Goal: Navigation & Orientation: Find specific page/section

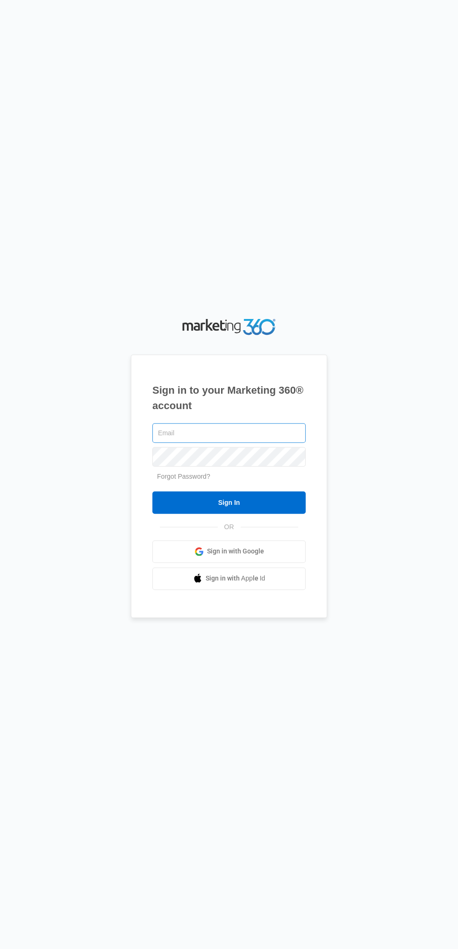
click at [163, 443] on input "text" at bounding box center [228, 433] width 153 height 20
type input "[EMAIL_ADDRESS][DOMAIN_NAME]"
click at [152, 491] on input "Sign In" at bounding box center [228, 502] width 153 height 22
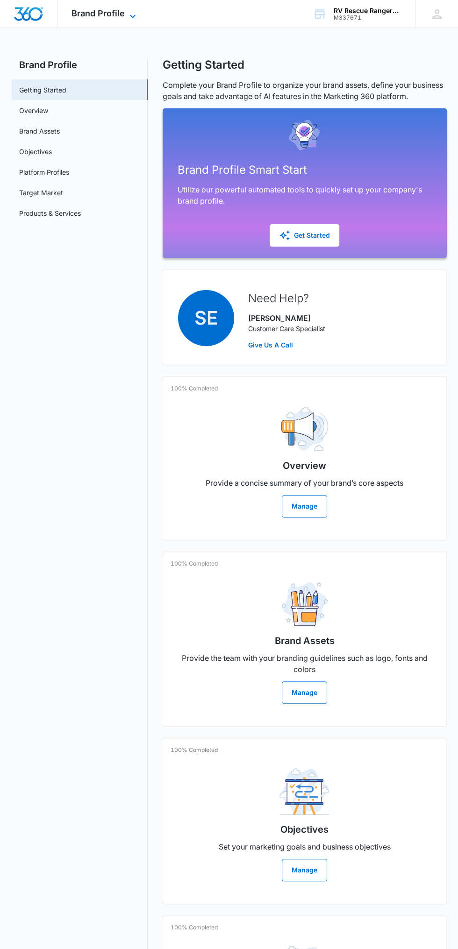
click at [86, 15] on span "Brand Profile" at bounding box center [97, 13] width 53 height 10
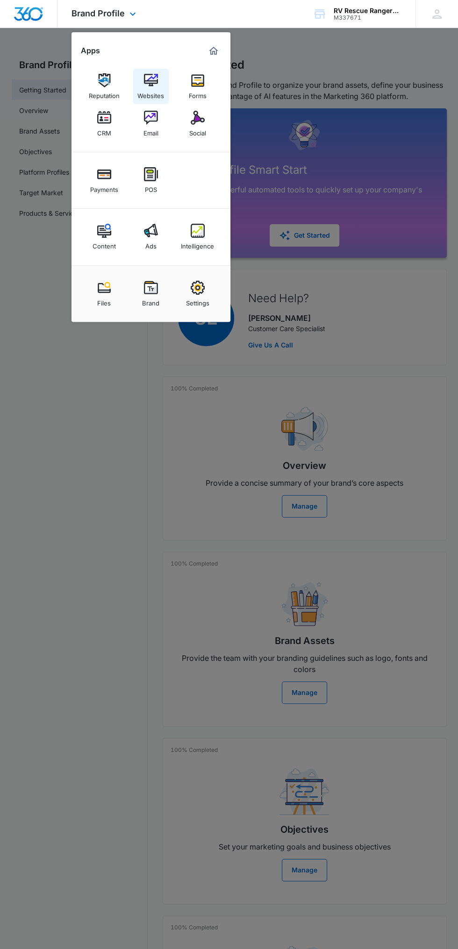
click at [142, 80] on link "Websites" at bounding box center [151, 87] width 36 height 36
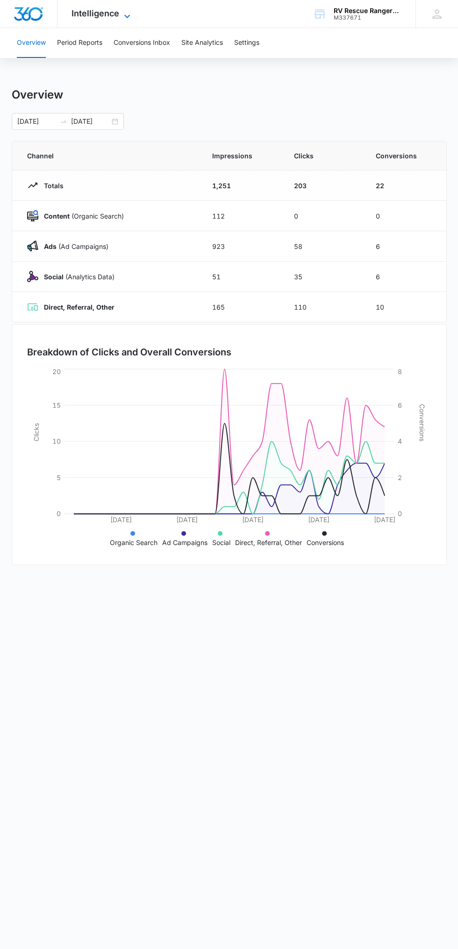
click at [107, 15] on span "Intelligence" at bounding box center [95, 13] width 48 height 10
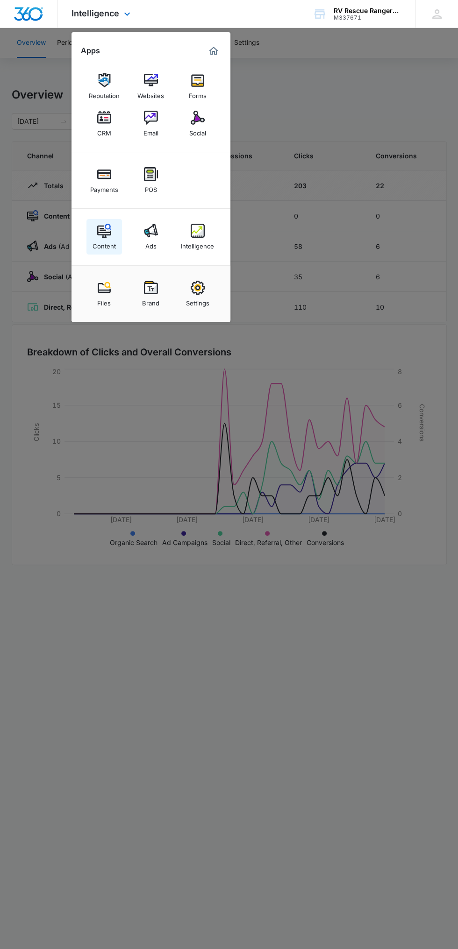
click at [102, 227] on img at bounding box center [104, 231] width 14 height 14
